Goal: Find specific page/section: Find specific page/section

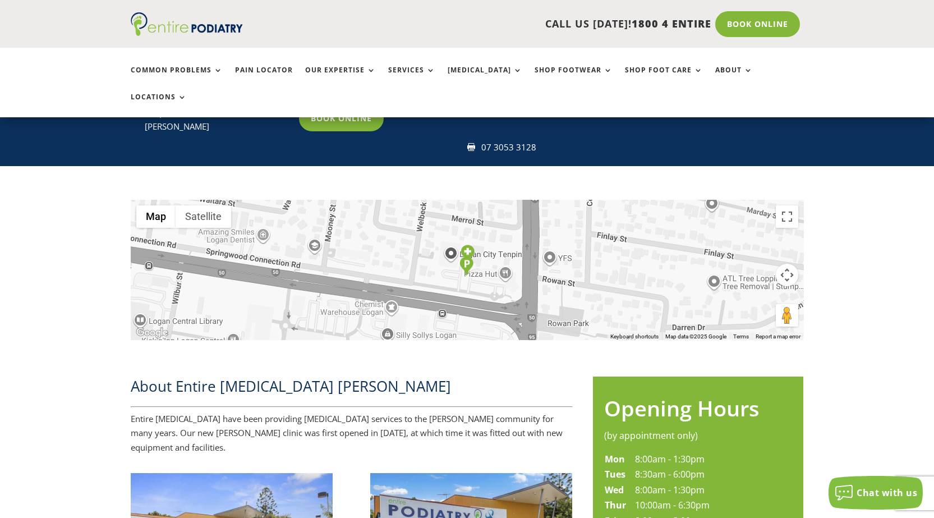
scroll to position [224, 0]
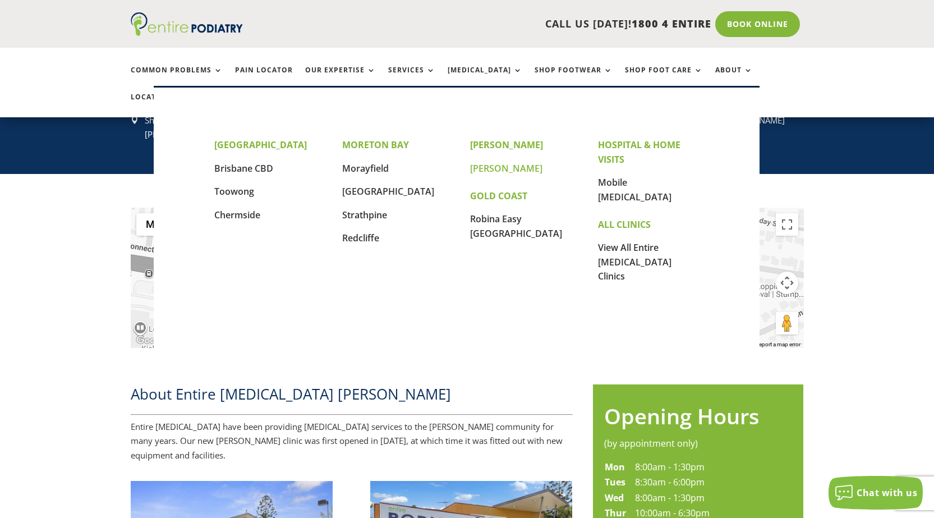
click at [485, 168] on link "[PERSON_NAME]" at bounding box center [506, 168] width 72 height 12
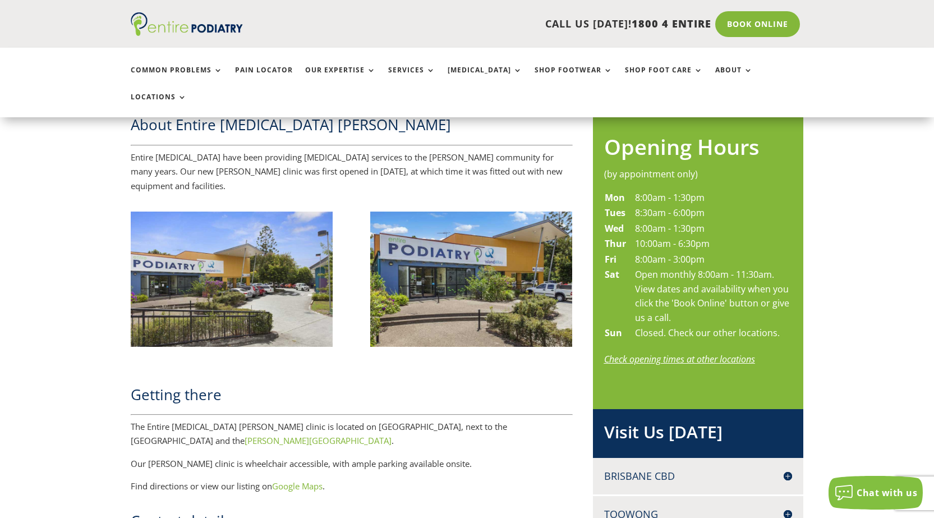
scroll to position [359, 0]
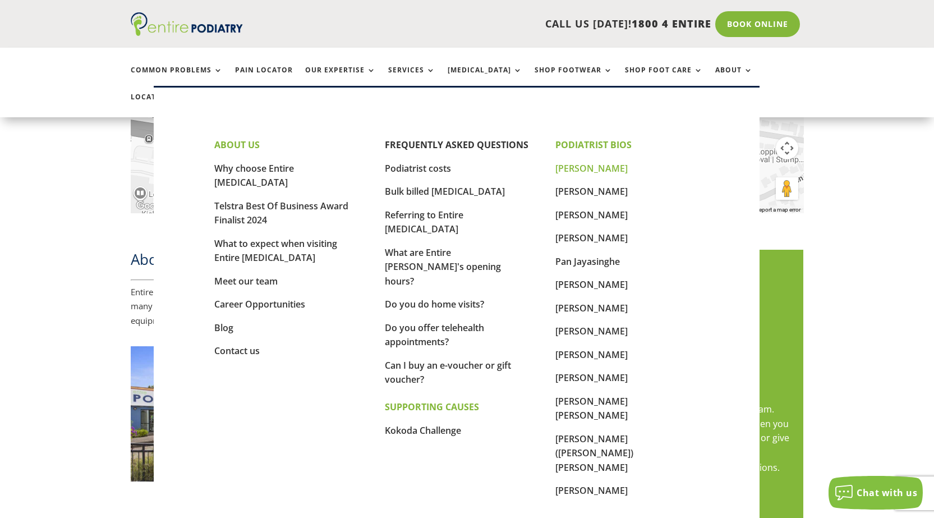
click at [589, 168] on link "[PERSON_NAME]" at bounding box center [591, 168] width 72 height 12
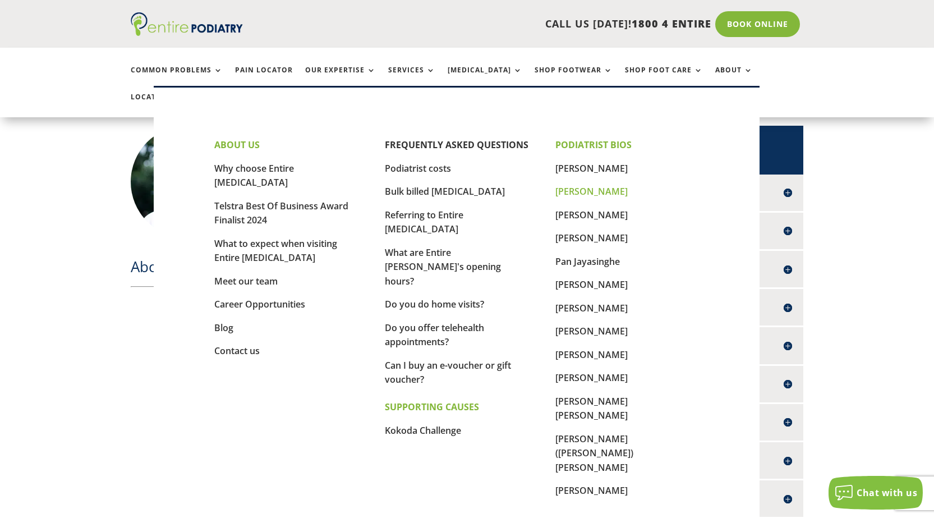
click at [584, 196] on link "[PERSON_NAME]" at bounding box center [591, 191] width 72 height 12
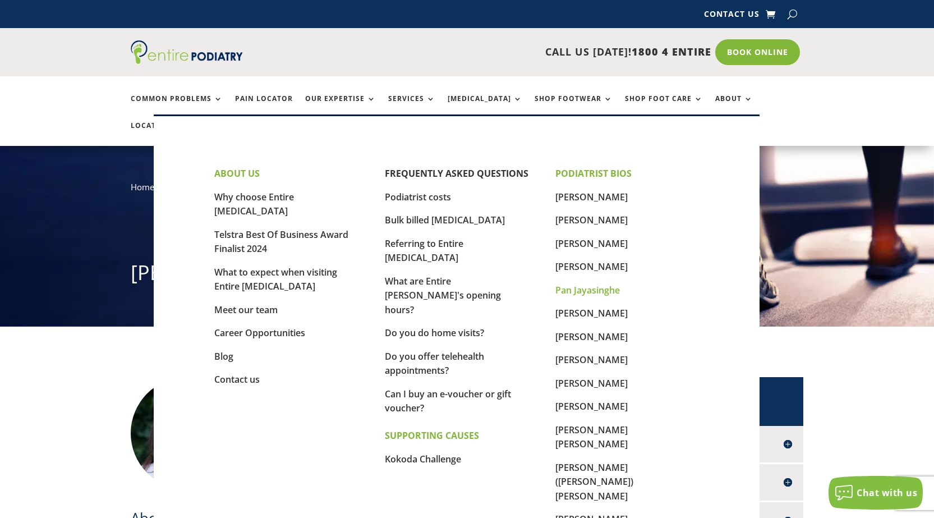
click at [600, 289] on link "Pan Jayasinghe" at bounding box center [587, 290] width 64 height 12
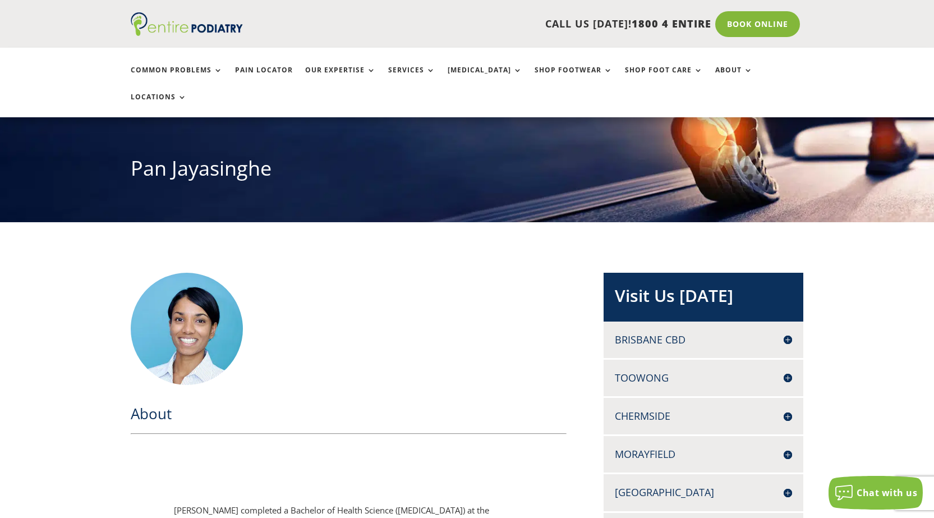
scroll to position [45, 0]
